Goal: Task Accomplishment & Management: Manage account settings

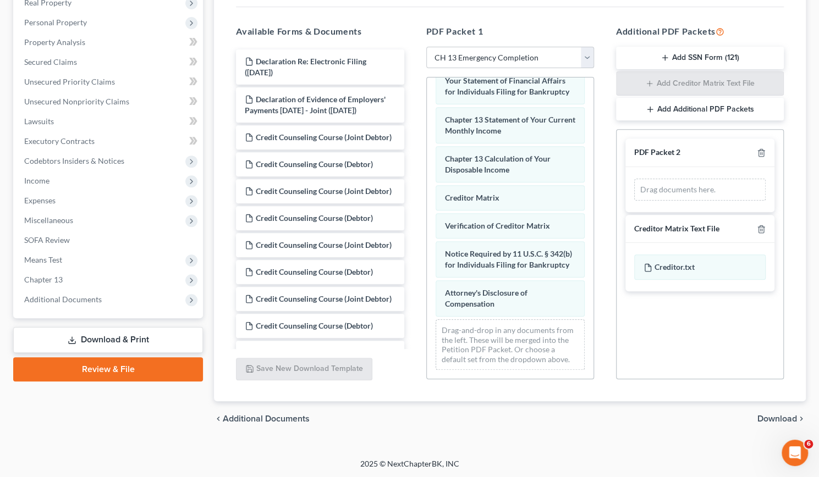
scroll to position [145, 0]
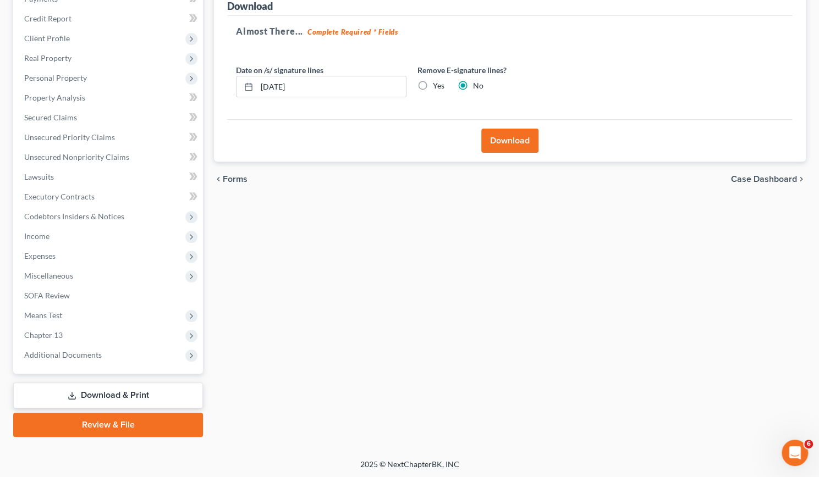
click at [433, 85] on label "Yes" at bounding box center [439, 85] width 12 height 11
click at [437, 85] on input "Yes" at bounding box center [440, 83] width 7 height 7
radio input "true"
radio input "false"
click at [493, 136] on button "Download" at bounding box center [509, 141] width 57 height 24
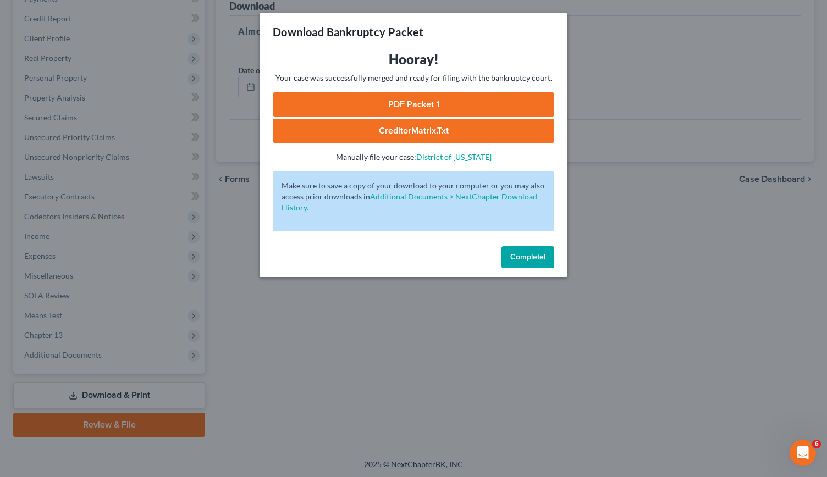
click at [413, 107] on link "PDF Packet 1" at bounding box center [413, 104] width 281 height 24
click at [288, 335] on div "Download Bankruptcy Packet Hooray! Your case was successfully merged and ready …" at bounding box center [413, 238] width 827 height 477
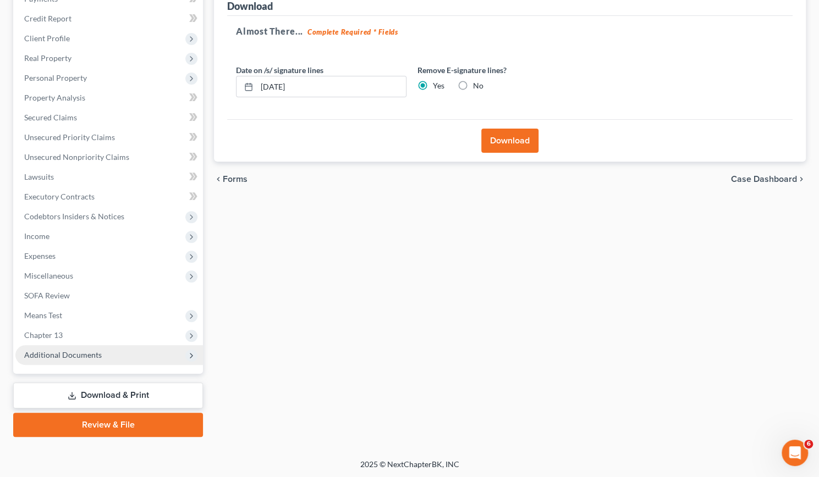
click at [96, 355] on span "Additional Documents" at bounding box center [63, 354] width 78 height 9
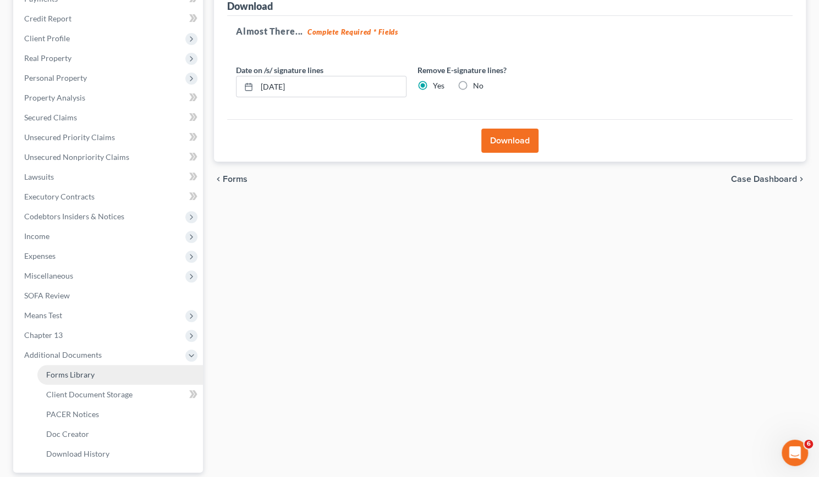
click at [84, 374] on span "Forms Library" at bounding box center [70, 374] width 48 height 9
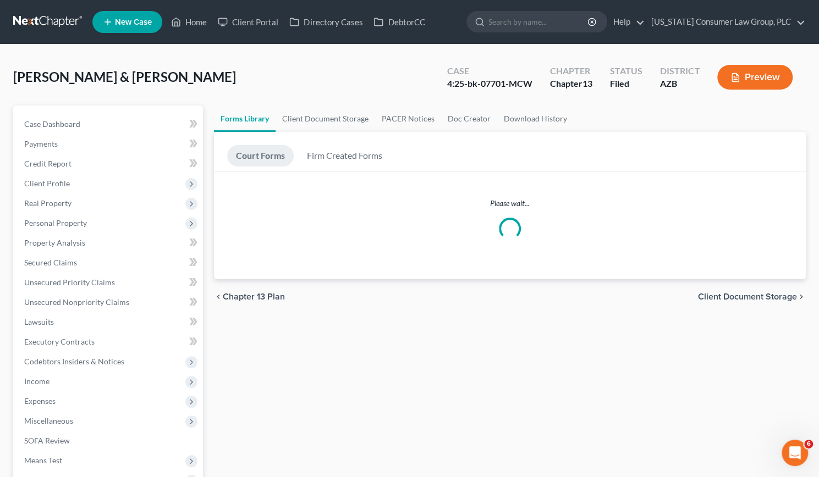
click at [84, 374] on span "Income" at bounding box center [108, 382] width 187 height 20
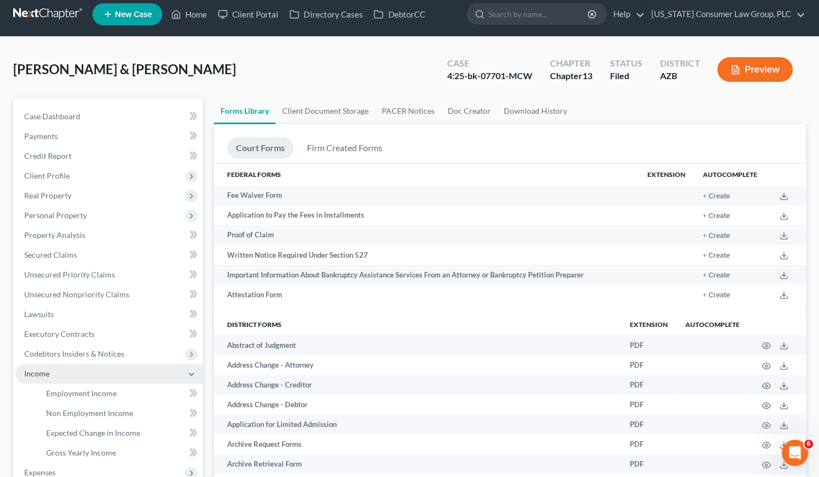
scroll to position [4, 0]
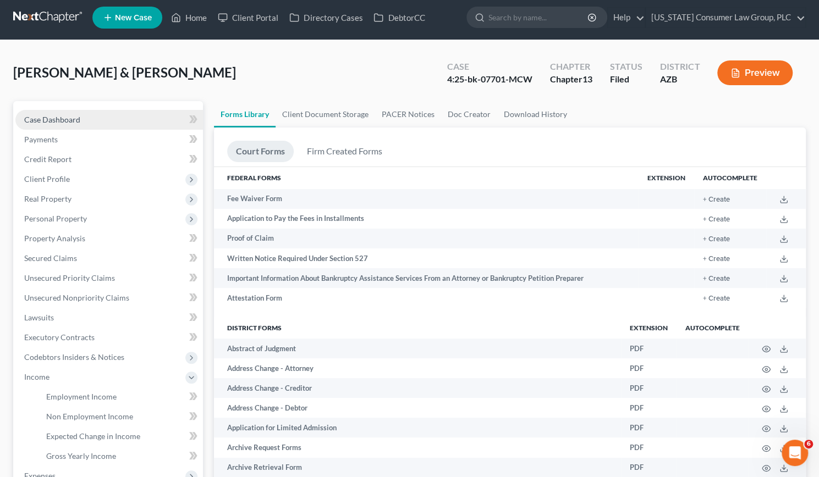
click at [61, 115] on span "Case Dashboard" at bounding box center [52, 119] width 56 height 9
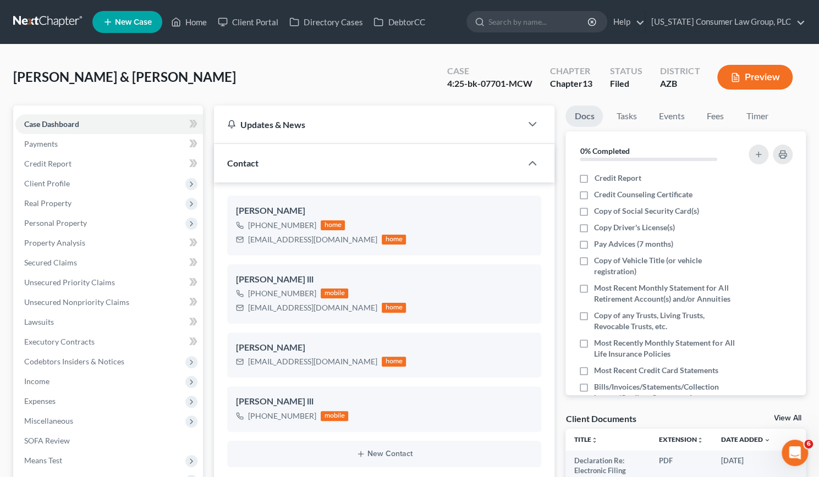
scroll to position [192, 0]
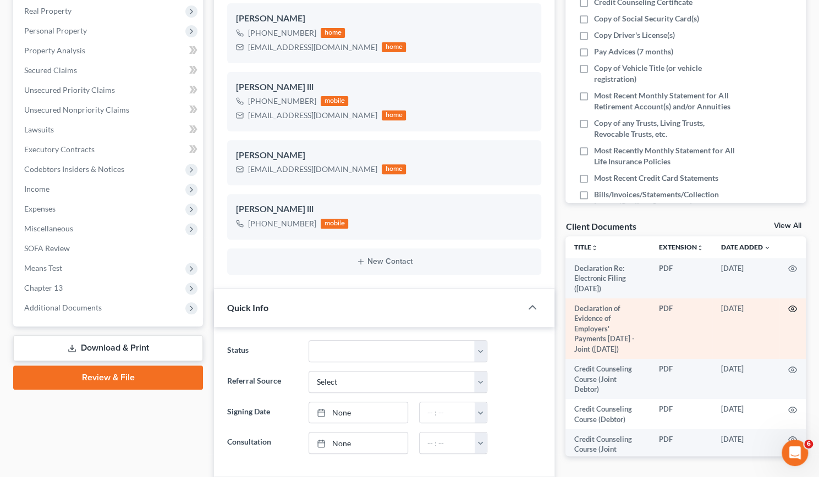
click at [788, 309] on icon "button" at bounding box center [792, 309] width 9 height 9
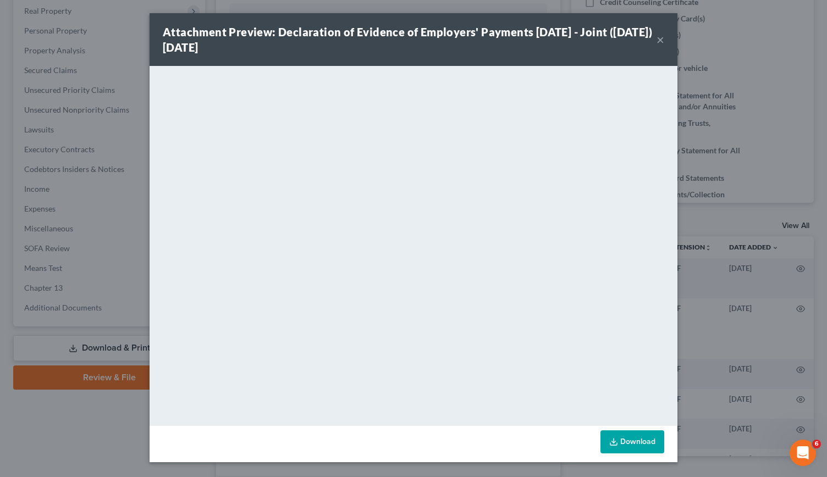
click at [663, 42] on button "×" at bounding box center [660, 39] width 8 height 13
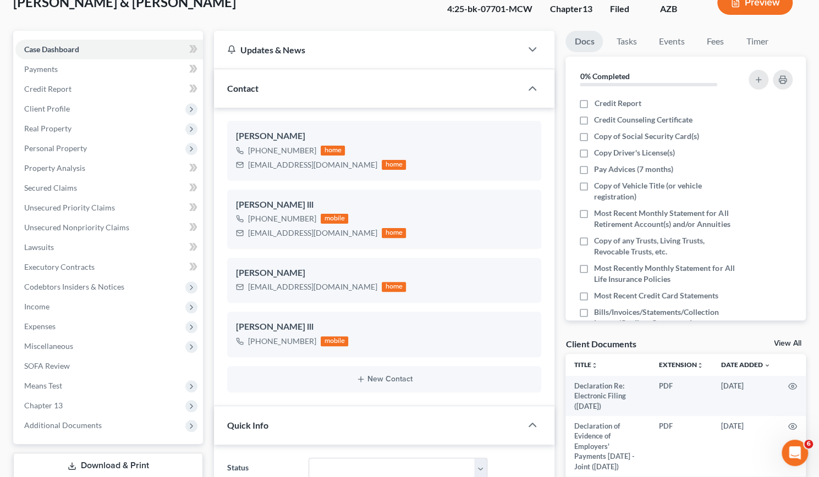
scroll to position [73, 0]
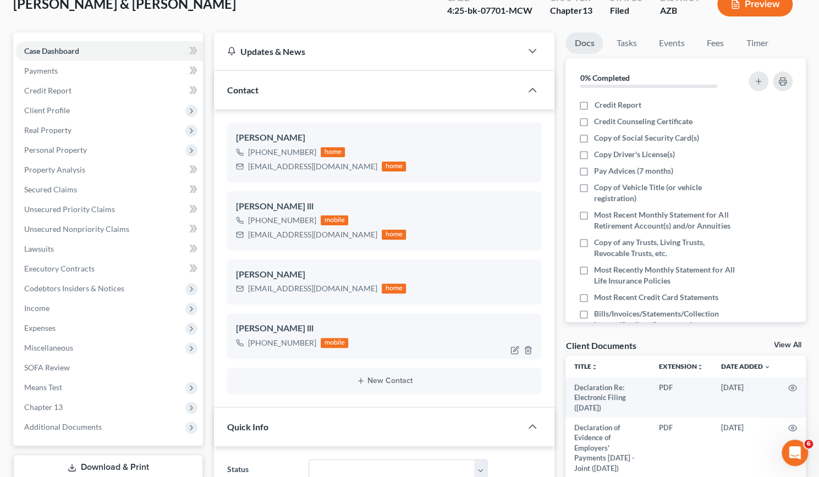
drag, startPoint x: 258, startPoint y: 342, endPoint x: 310, endPoint y: 345, distance: 51.8
click at [310, 345] on div "[PHONE_NUMBER]" at bounding box center [282, 343] width 68 height 11
copy div "[PHONE_NUMBER]"
click at [323, 349] on div "[PERSON_NAME] lll [PHONE_NUMBER] mobile" at bounding box center [384, 335] width 314 height 45
drag, startPoint x: 312, startPoint y: 342, endPoint x: 258, endPoint y: 344, distance: 53.9
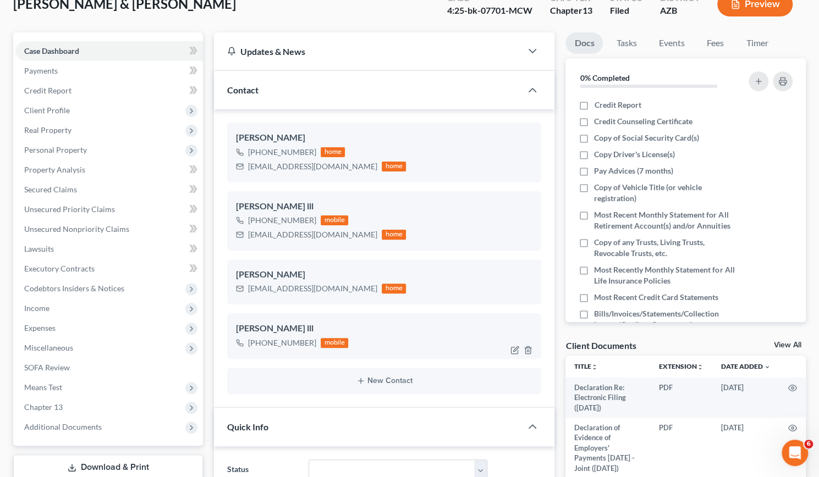
click at [258, 344] on div "[PHONE_NUMBER] mobile" at bounding box center [292, 343] width 112 height 14
copy div "[PHONE_NUMBER]"
click at [289, 379] on button "New Contact" at bounding box center [384, 381] width 296 height 9
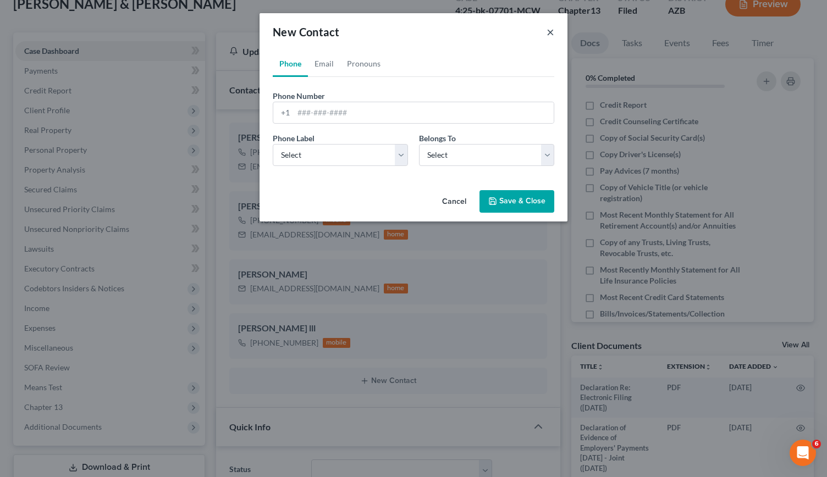
click at [552, 29] on button "×" at bounding box center [550, 31] width 8 height 13
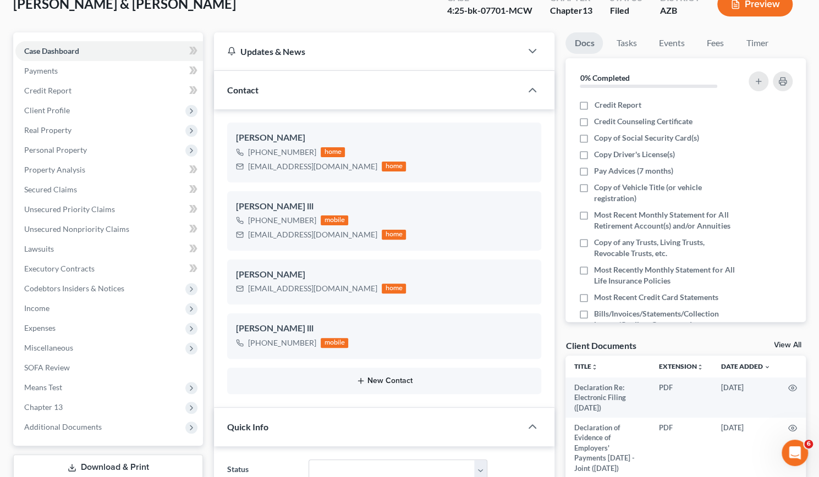
click at [255, 377] on button "New Contact" at bounding box center [384, 381] width 296 height 9
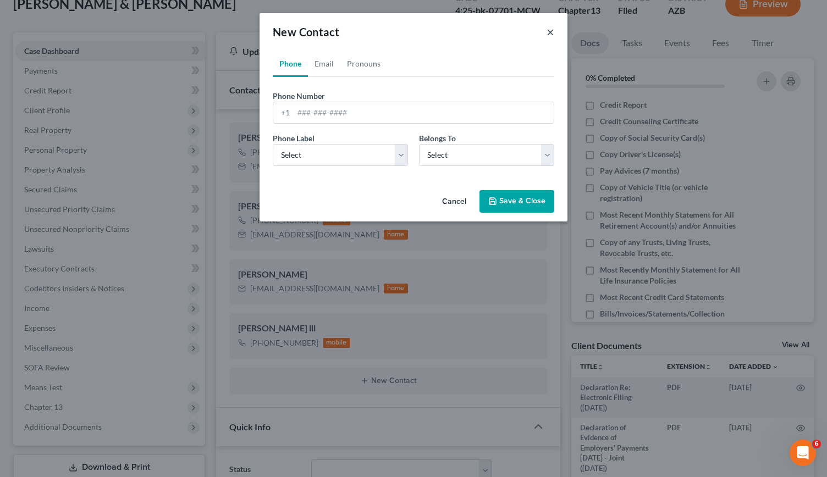
click at [546, 34] on button "×" at bounding box center [550, 31] width 8 height 13
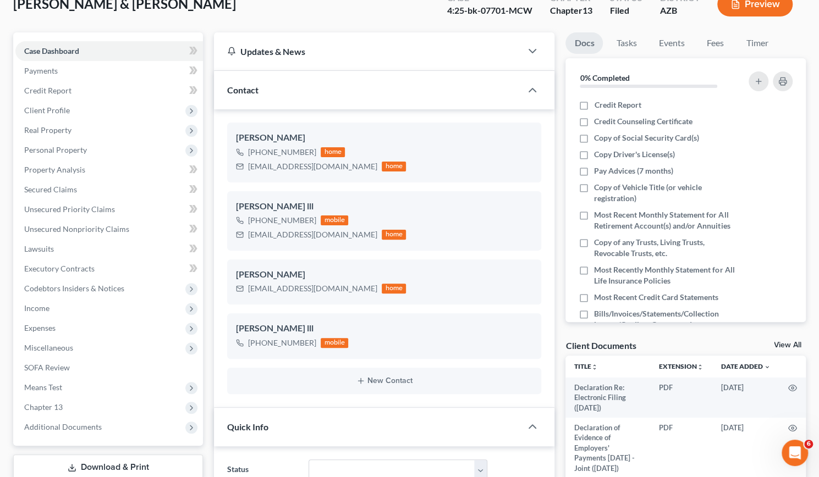
click at [358, 359] on ng-include "[PERSON_NAME] [PHONE_NUMBER] home [EMAIL_ADDRESS][DOMAIN_NAME] home [PERSON_NAM…" at bounding box center [384, 258] width 314 height 271
drag, startPoint x: 310, startPoint y: 347, endPoint x: 258, endPoint y: 341, distance: 51.5
click at [258, 341] on div "[PHONE_NUMBER]" at bounding box center [282, 343] width 68 height 11
copy div "[PHONE_NUMBER]"
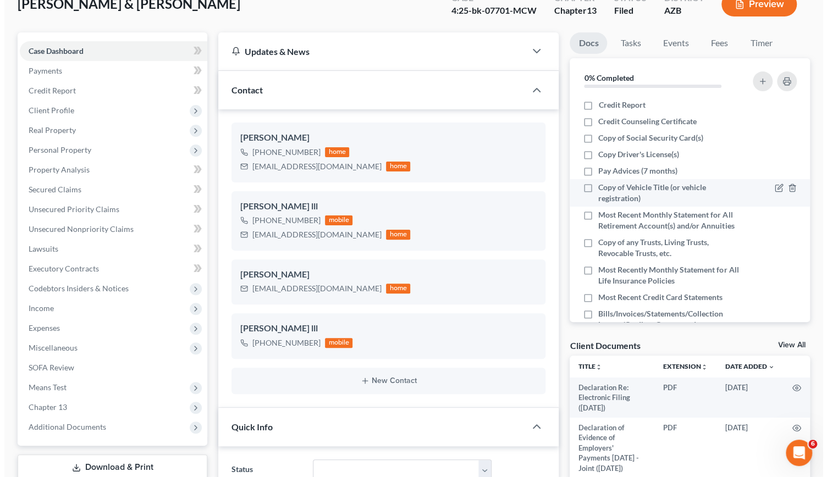
scroll to position [183, 0]
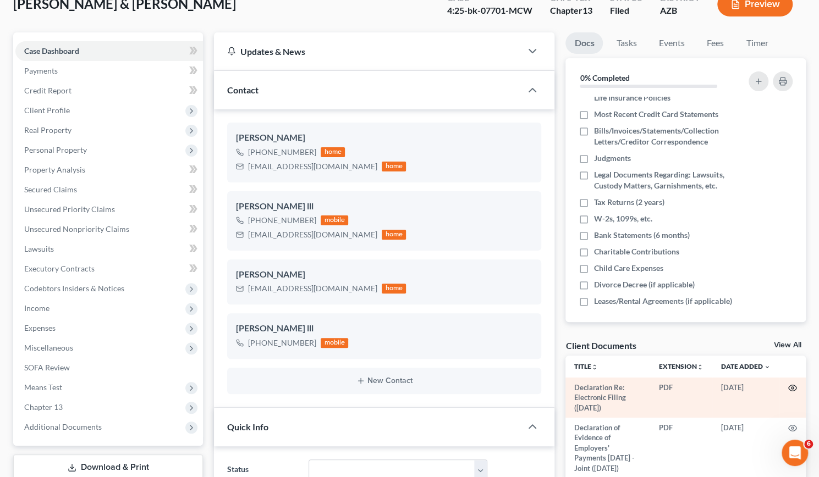
click at [791, 388] on circle "button" at bounding box center [792, 388] width 2 height 2
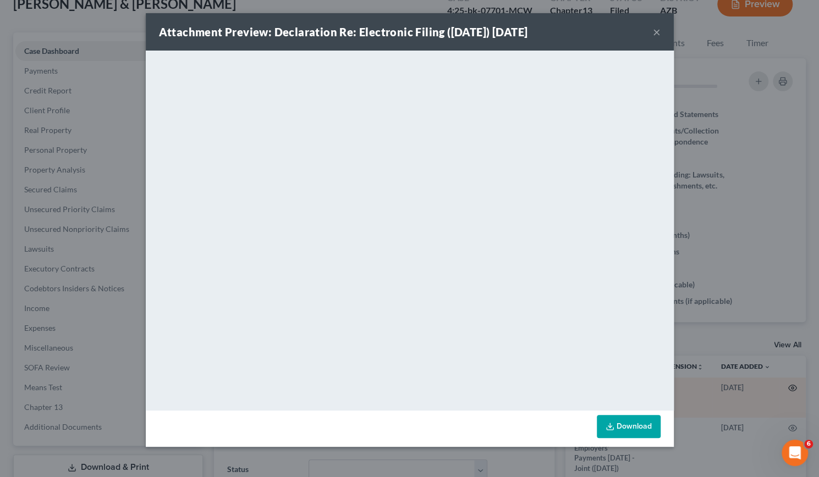
scroll to position [172, 0]
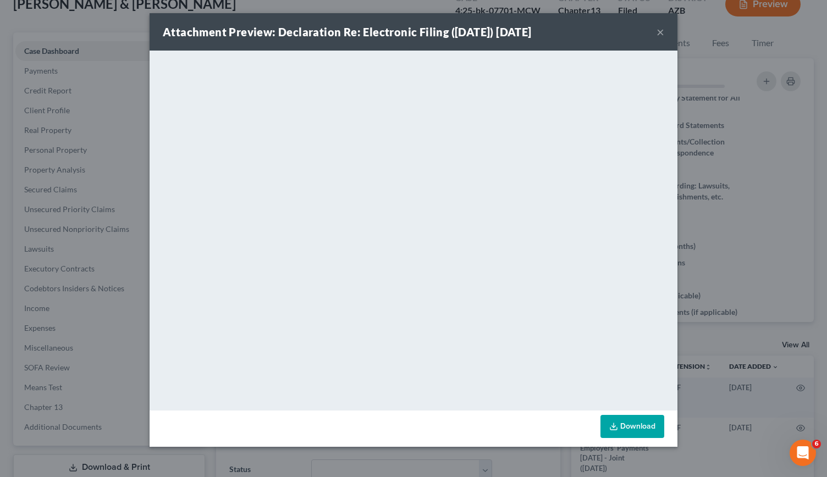
click at [660, 29] on button "×" at bounding box center [660, 31] width 8 height 13
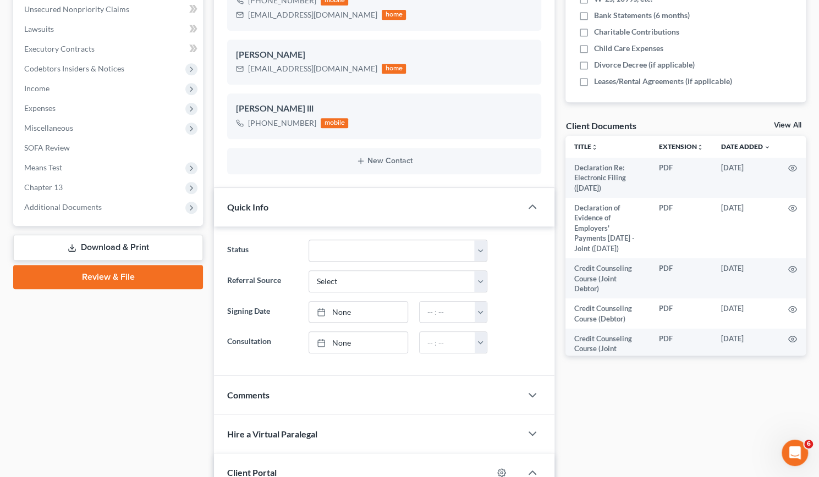
scroll to position [297, 0]
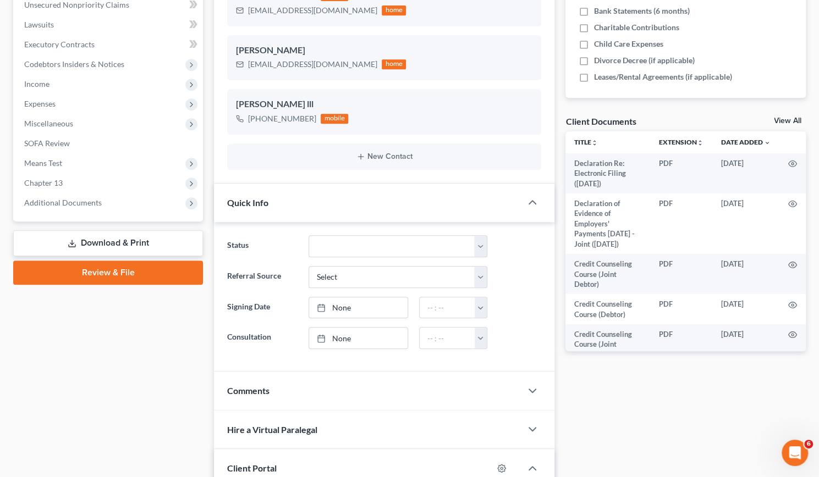
click at [796, 120] on link "View All" at bounding box center [787, 121] width 27 height 8
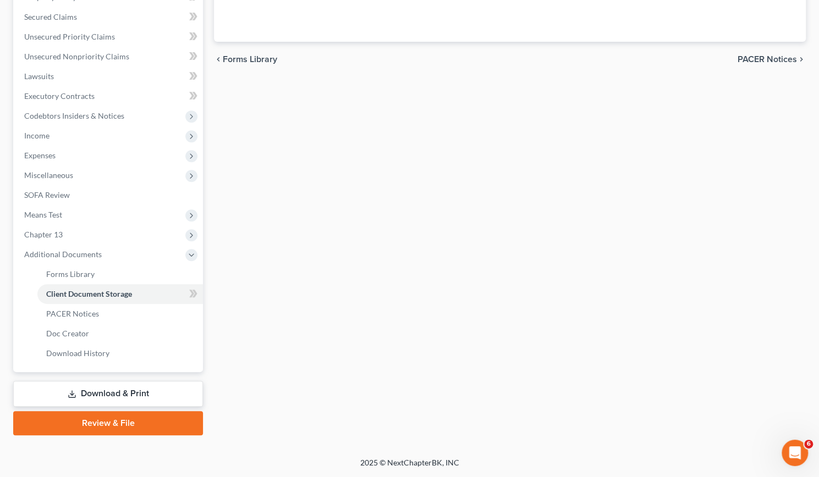
scroll to position [118, 0]
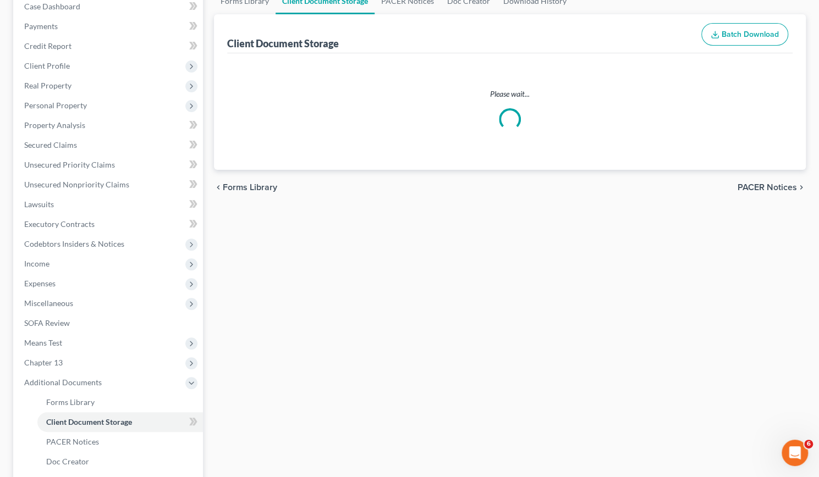
select select "14"
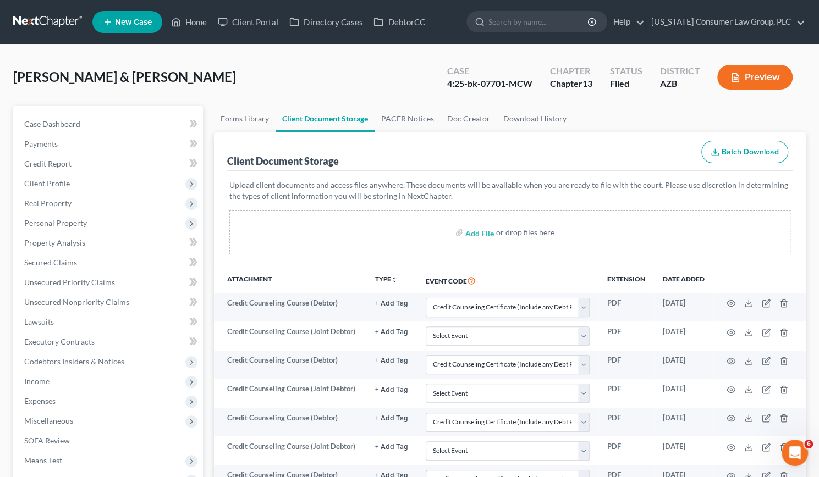
scroll to position [244, 0]
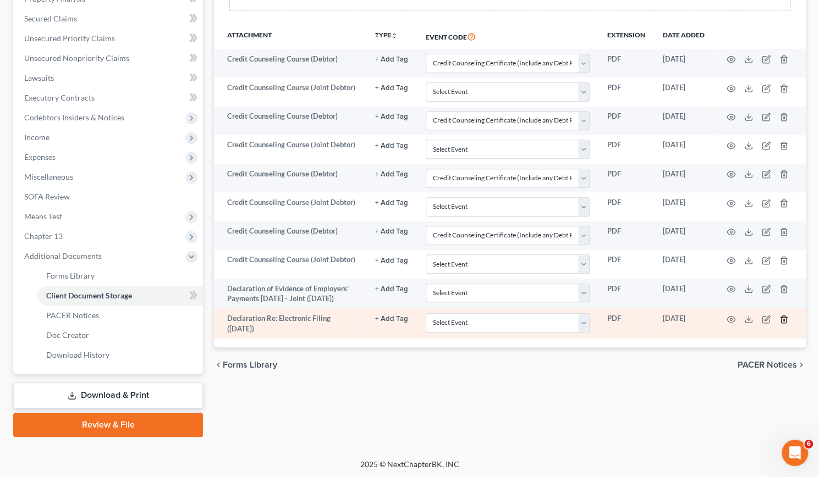
click at [782, 324] on icon "button" at bounding box center [783, 319] width 9 height 9
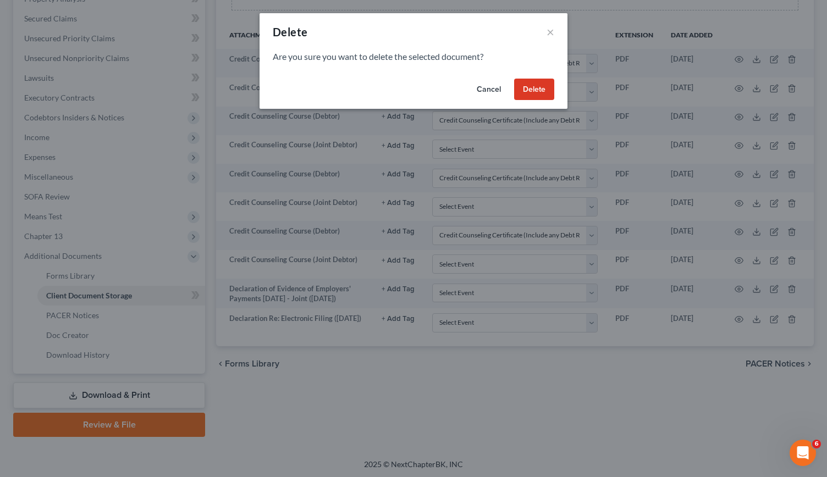
click at [548, 84] on button "Delete" at bounding box center [534, 90] width 40 height 22
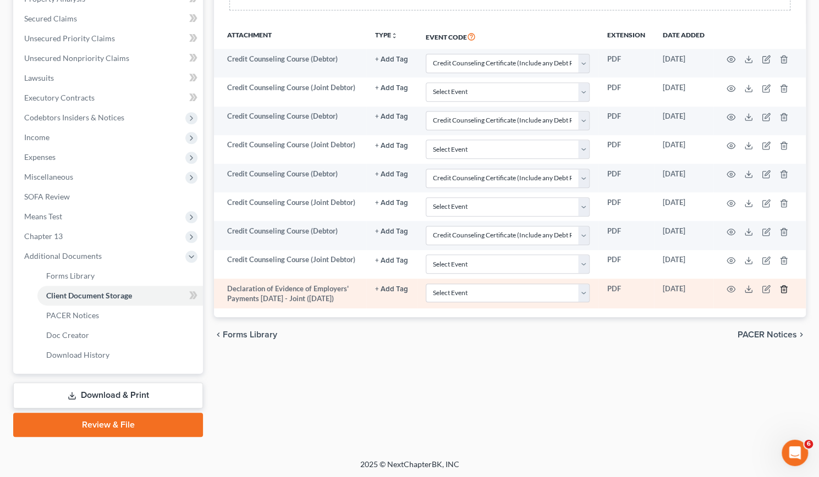
click at [780, 285] on icon "button" at bounding box center [783, 289] width 9 height 9
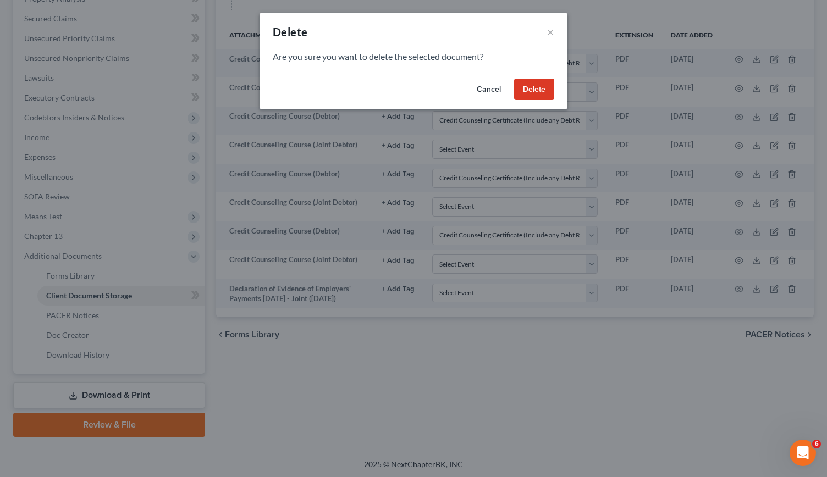
click at [545, 88] on button "Delete" at bounding box center [534, 90] width 40 height 22
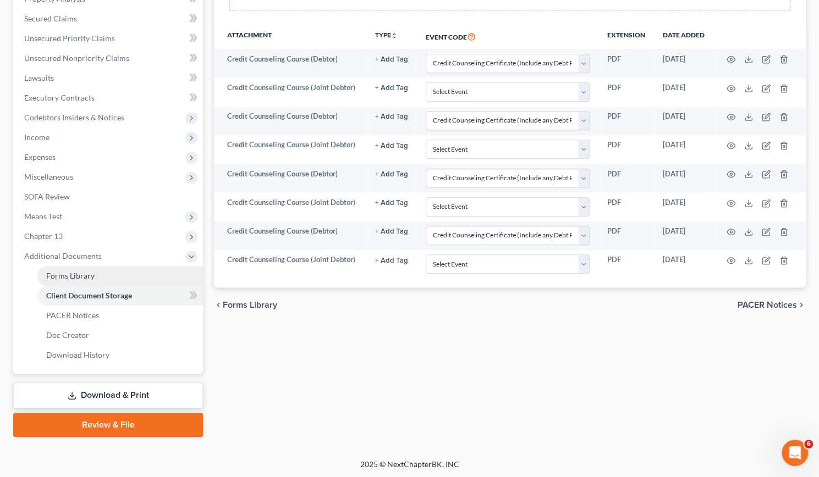
click at [85, 271] on span "Forms Library" at bounding box center [70, 275] width 48 height 9
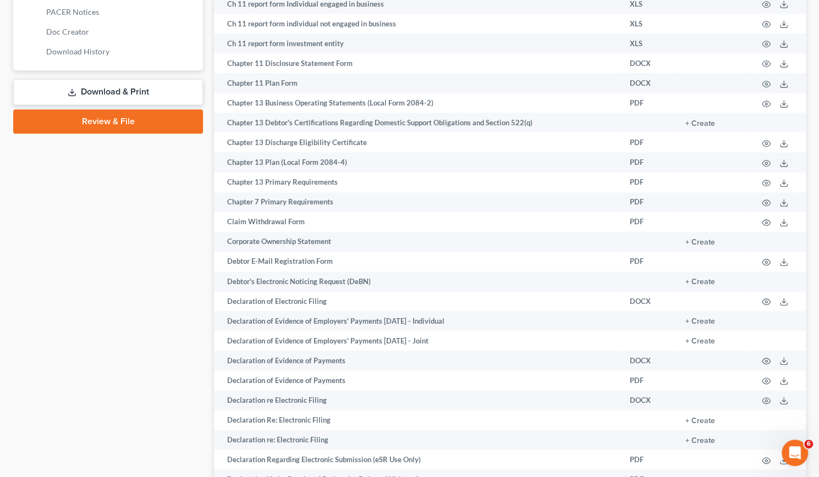
scroll to position [552, 0]
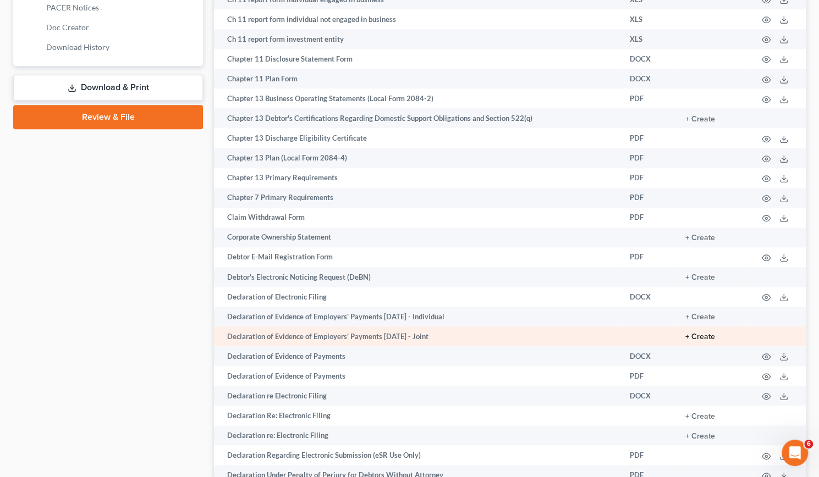
click at [707, 335] on button "+ Create" at bounding box center [700, 337] width 30 height 8
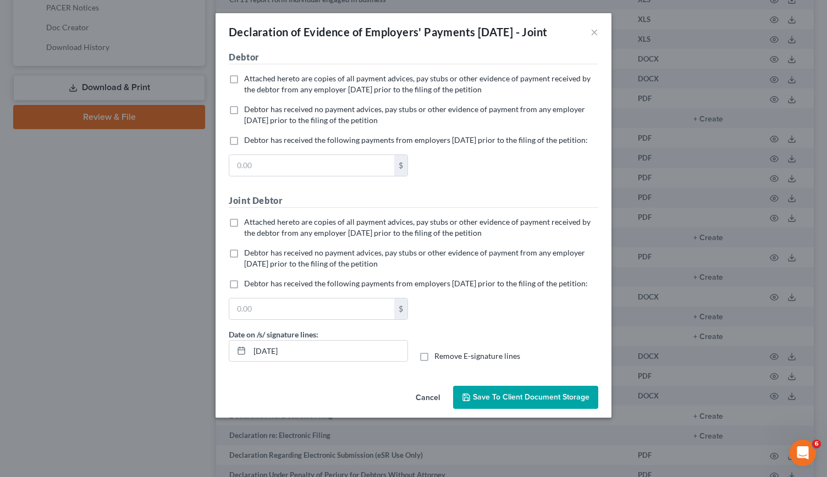
click at [244, 123] on label "Debtor has received no payment advices, pay stubs or other evidence of payment …" at bounding box center [421, 115] width 354 height 22
click at [249, 111] on input "Debtor has received no payment advices, pay stubs or other evidence of payment …" at bounding box center [252, 107] width 7 height 7
checkbox input "true"
click at [244, 269] on label "Debtor has received no payment advices, pay stubs or other evidence of payment …" at bounding box center [421, 258] width 354 height 22
click at [249, 255] on input "Debtor has received no payment advices, pay stubs or other evidence of payment …" at bounding box center [252, 250] width 7 height 7
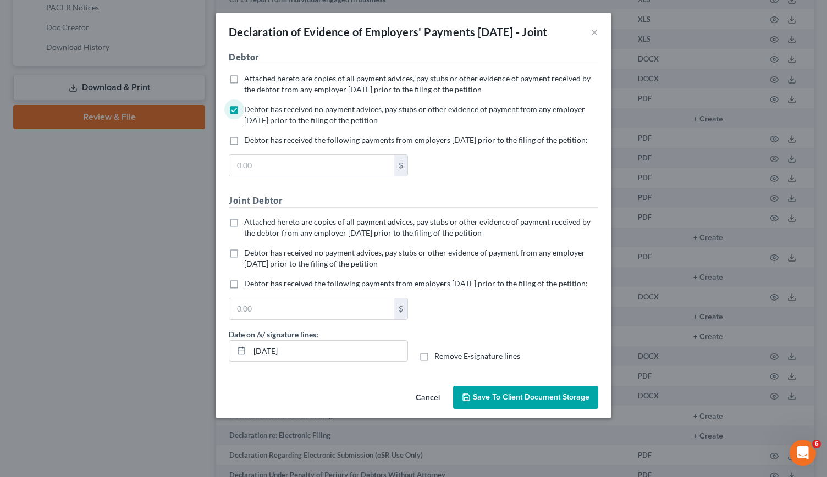
checkbox input "true"
click at [540, 402] on span "Save to Client Document Storage" at bounding box center [531, 397] width 117 height 9
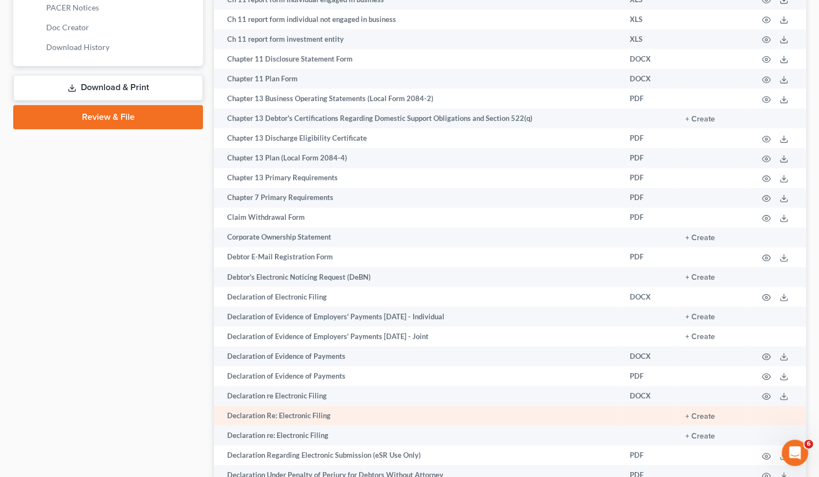
click at [716, 413] on td "+ Create" at bounding box center [712, 416] width 72 height 20
click at [702, 415] on button "+ Create" at bounding box center [700, 417] width 30 height 8
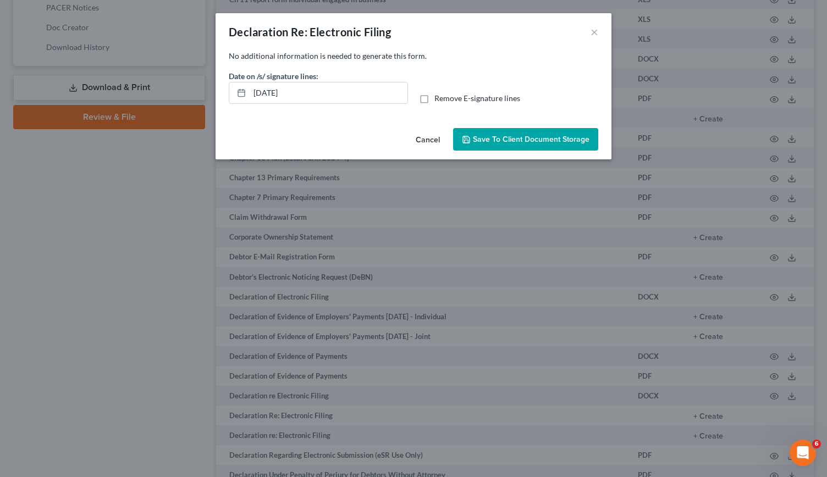
click at [519, 139] on span "Save to Client Document Storage" at bounding box center [531, 139] width 117 height 9
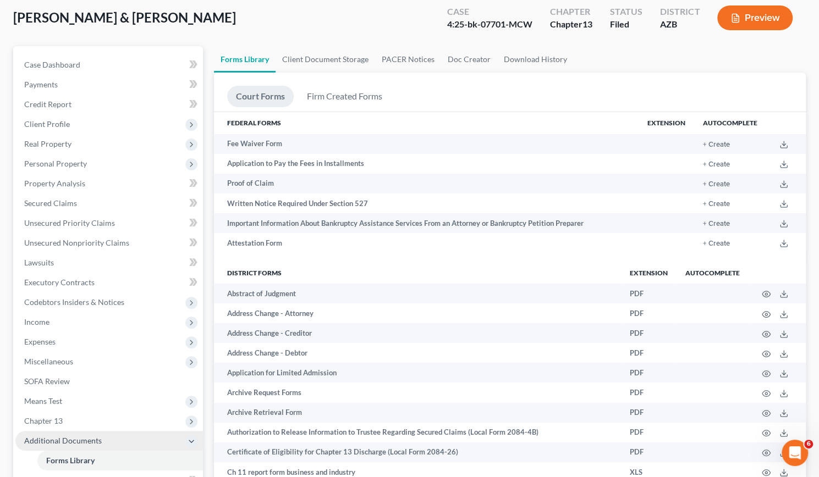
scroll to position [58, 0]
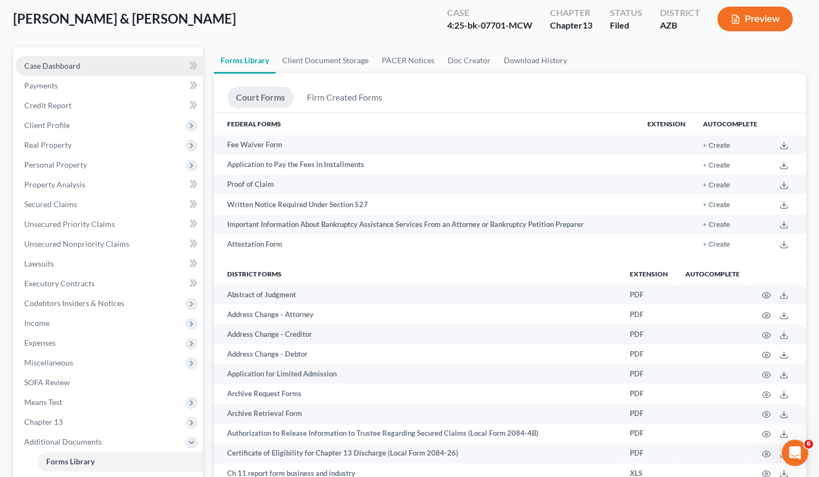
click at [56, 59] on link "Case Dashboard" at bounding box center [108, 66] width 187 height 20
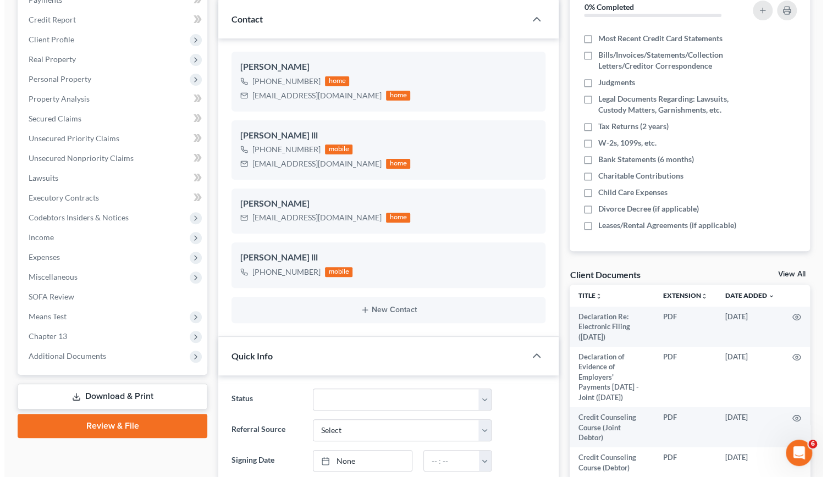
scroll to position [143, 0]
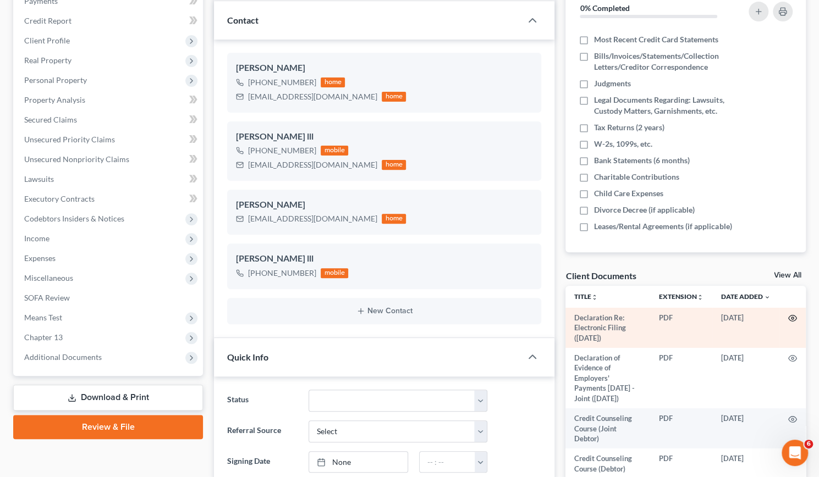
click at [788, 314] on icon "button" at bounding box center [792, 318] width 9 height 9
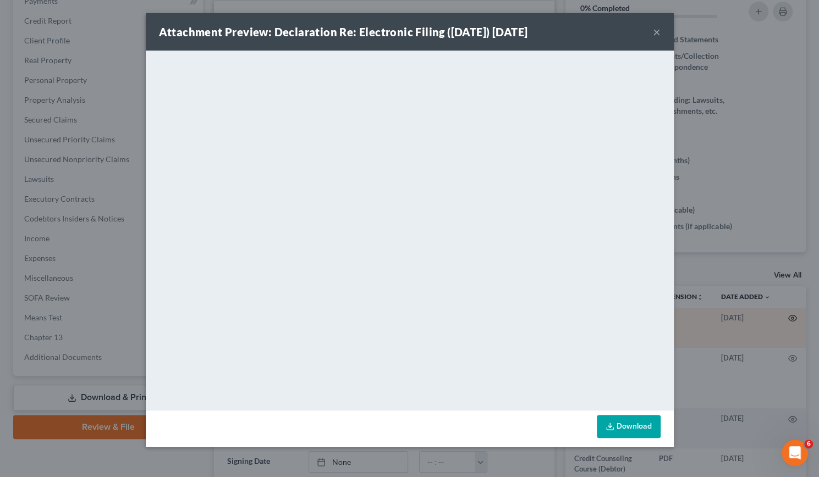
scroll to position [199, 0]
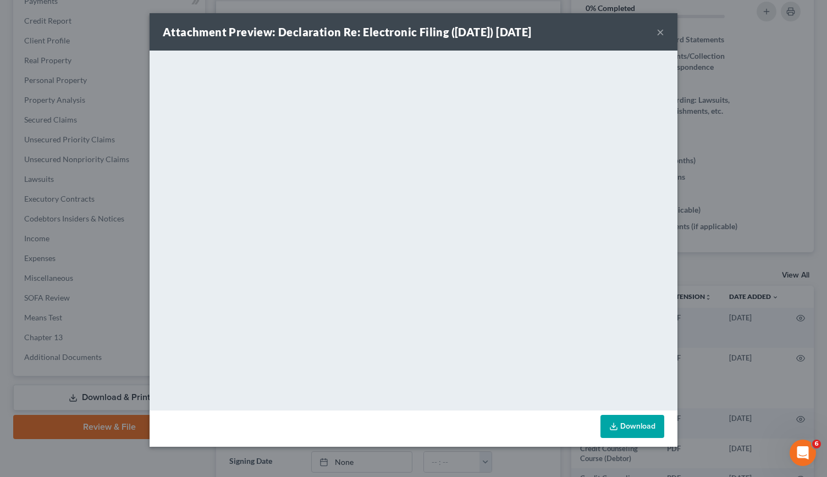
click at [662, 34] on button "×" at bounding box center [660, 31] width 8 height 13
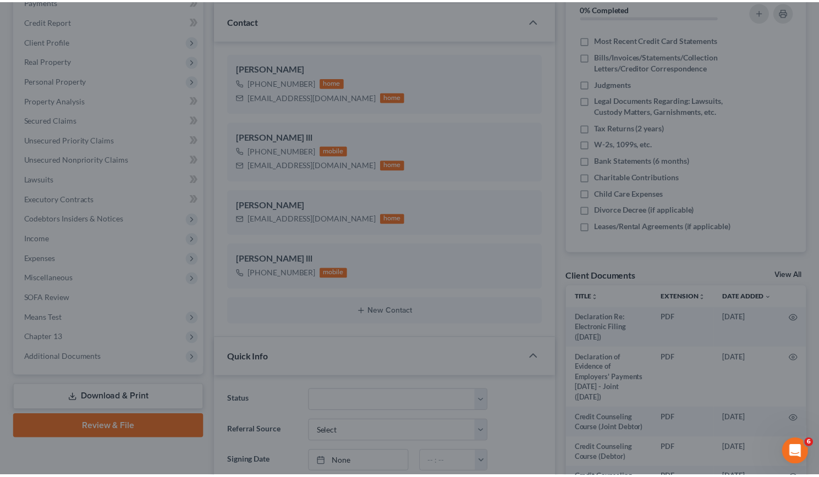
scroll to position [210, 0]
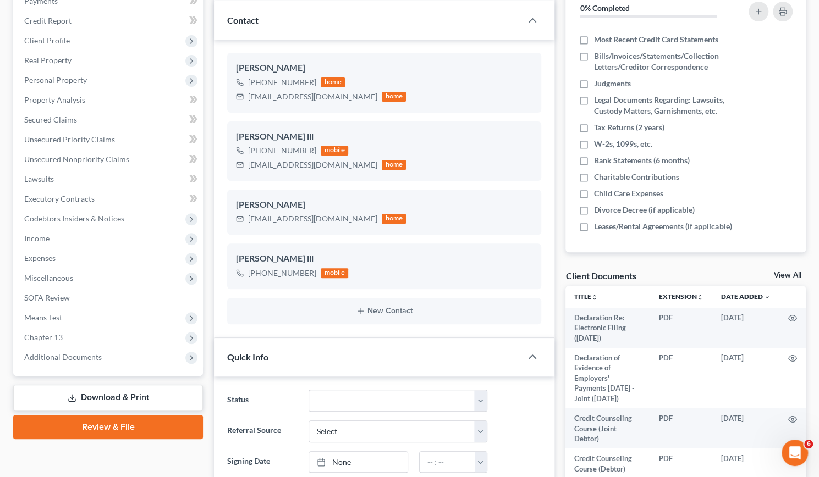
click at [783, 272] on link "View All" at bounding box center [787, 276] width 27 height 8
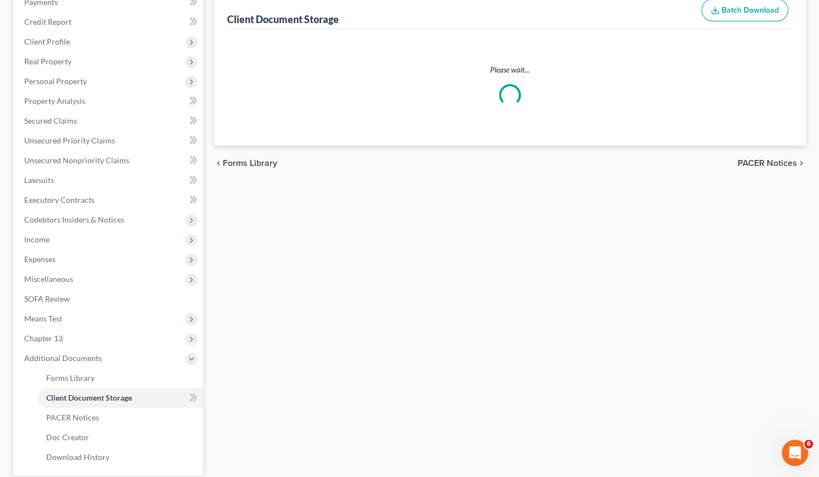
scroll to position [106, 0]
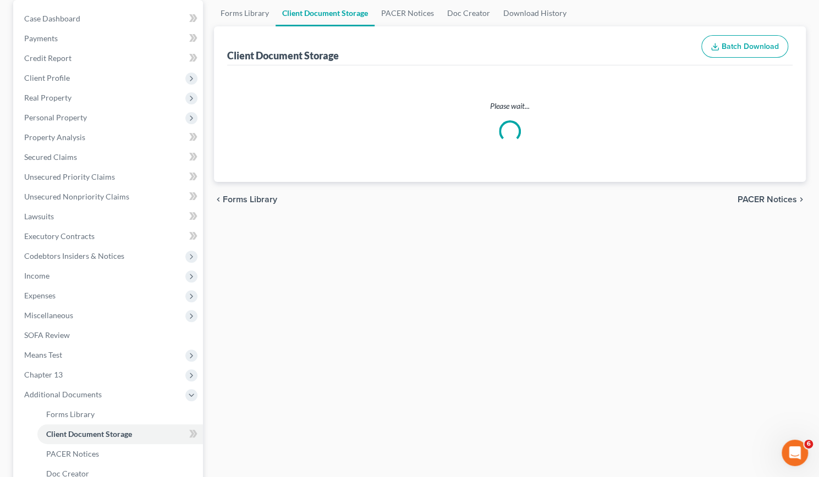
select select "14"
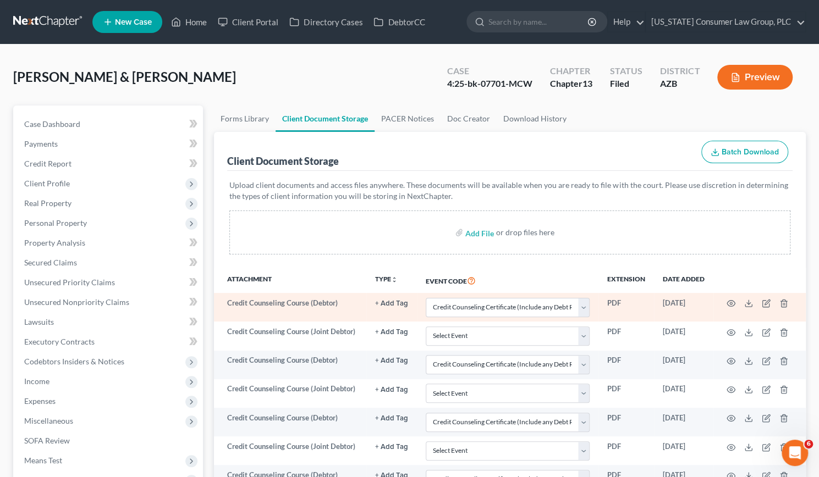
scroll to position [244, 0]
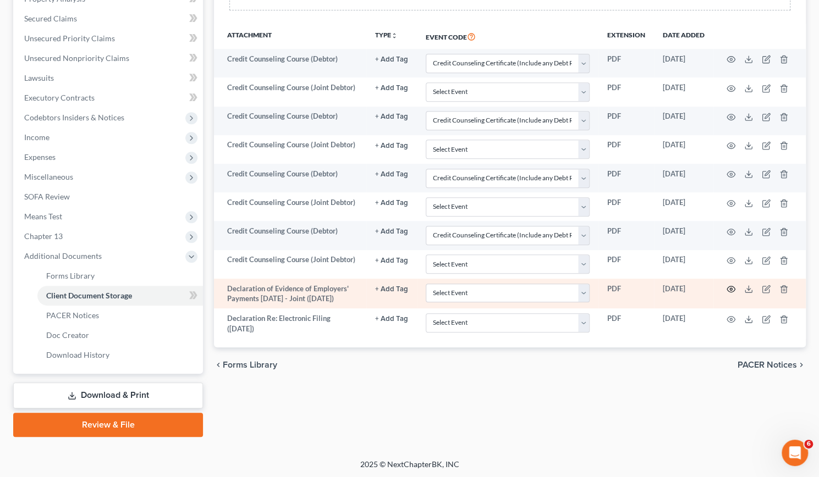
click at [728, 286] on icon "button" at bounding box center [731, 289] width 8 height 6
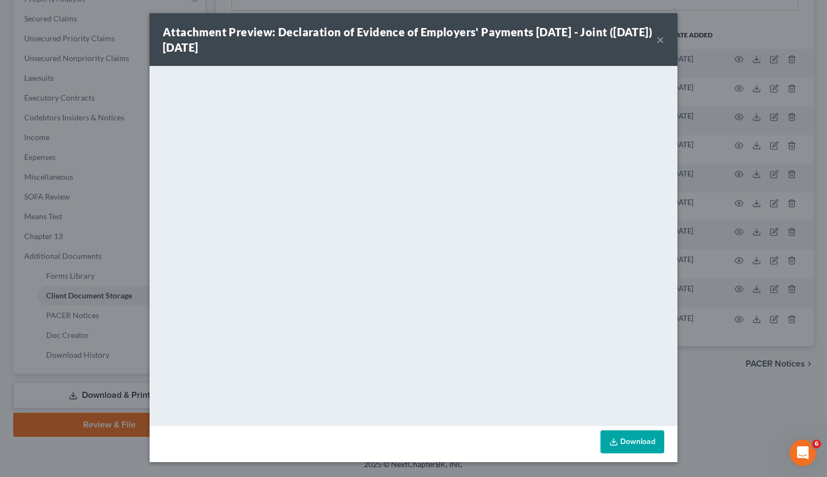
click at [662, 40] on button "×" at bounding box center [660, 39] width 8 height 13
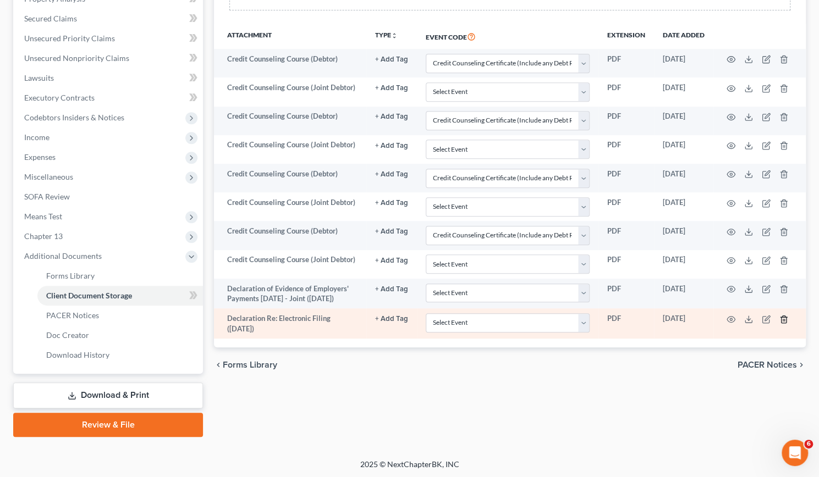
click at [783, 324] on icon "button" at bounding box center [783, 319] width 9 height 9
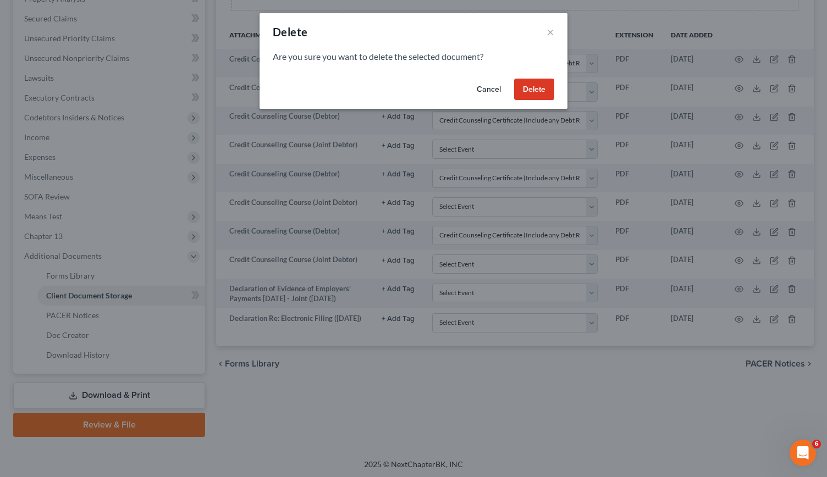
click at [543, 92] on button "Delete" at bounding box center [534, 90] width 40 height 22
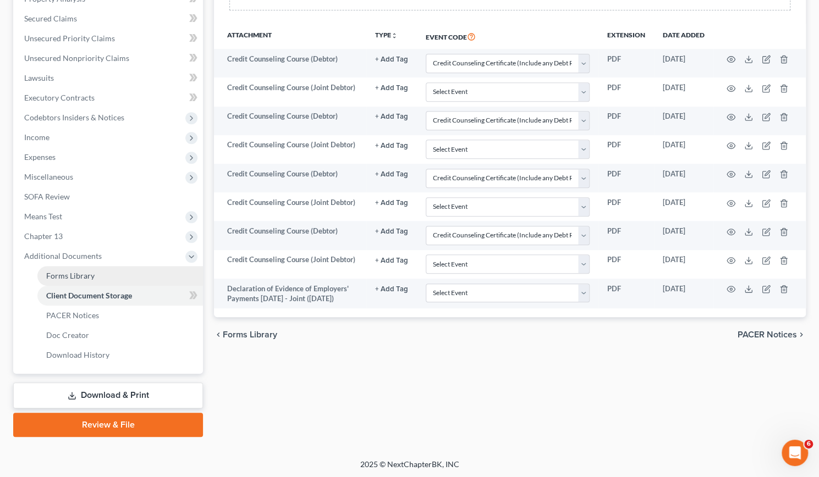
click at [74, 274] on span "Forms Library" at bounding box center [70, 275] width 48 height 9
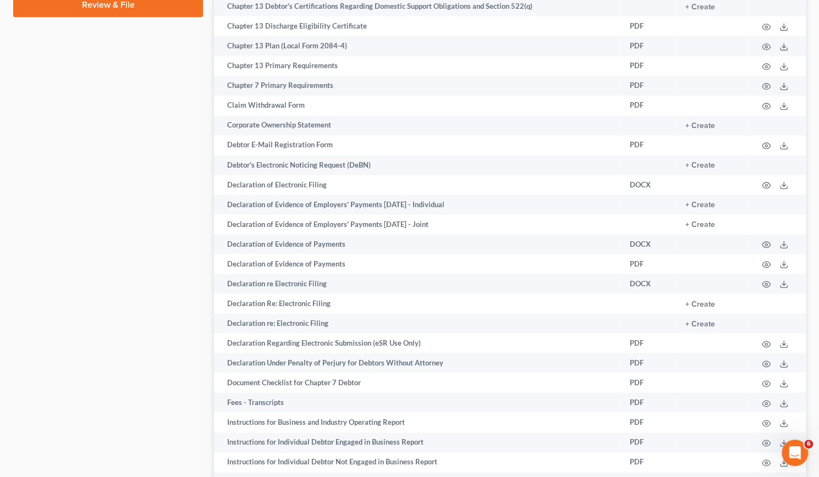
scroll to position [667, 0]
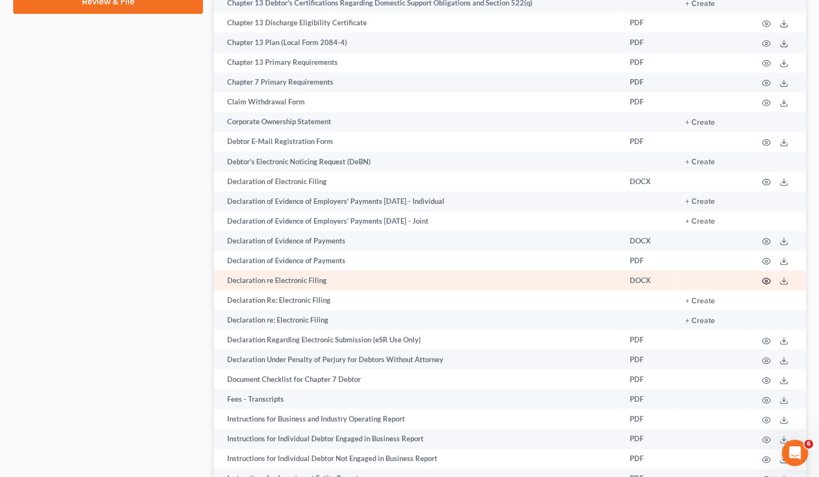
click at [766, 281] on circle "button" at bounding box center [766, 281] width 2 height 2
click at [765, 281] on icon "button" at bounding box center [765, 281] width 9 height 9
click at [758, 281] on td at bounding box center [776, 280] width 57 height 20
click at [351, 278] on td "Declaration re Electronic Filing" at bounding box center [417, 280] width 407 height 20
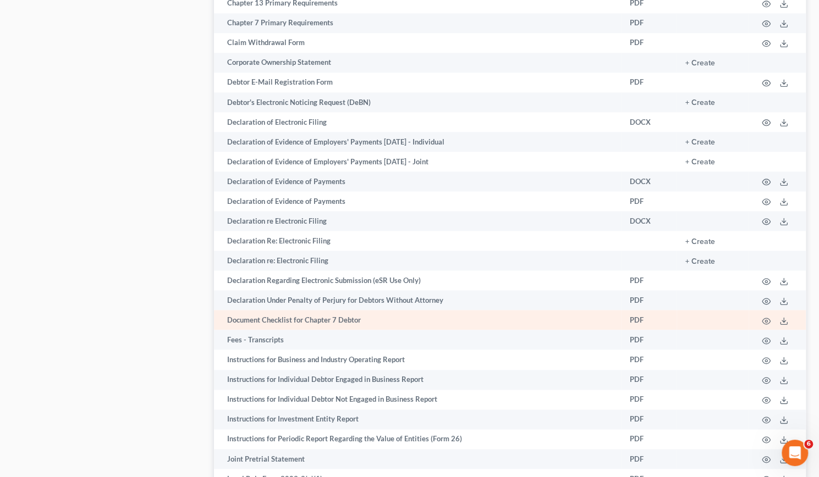
scroll to position [732, 0]
